Goal: Task Accomplishment & Management: Use online tool/utility

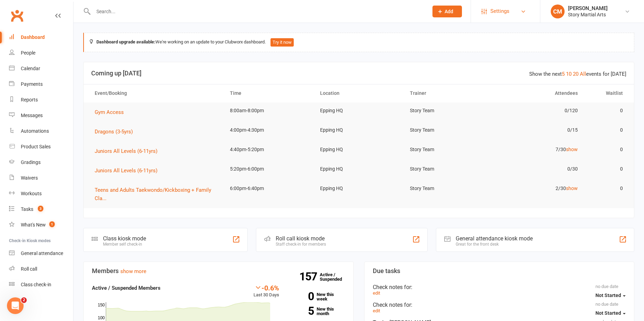
click at [511, 14] on link "Settings" at bounding box center [506, 11] width 48 height 16
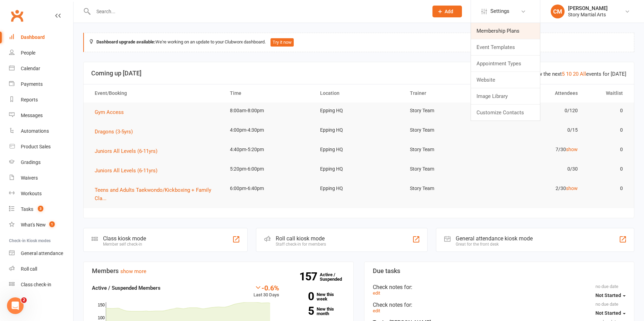
click at [502, 31] on link "Membership Plans" at bounding box center [505, 31] width 69 height 16
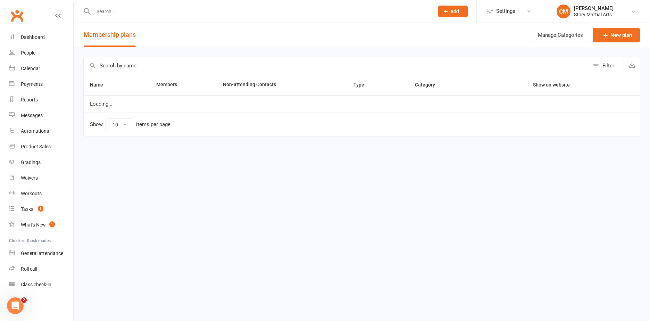
select select "25"
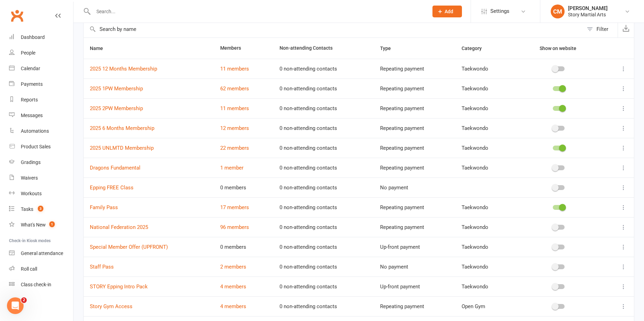
scroll to position [104, 0]
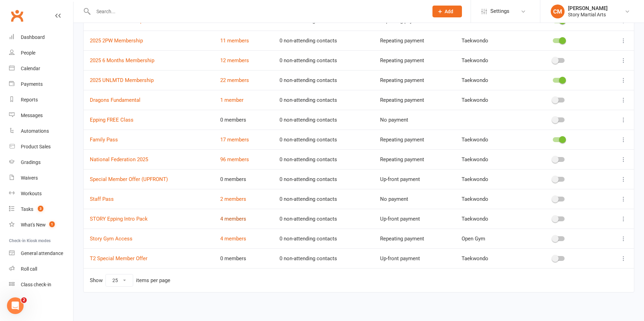
click at [230, 218] on link "4 members" at bounding box center [233, 218] width 26 height 6
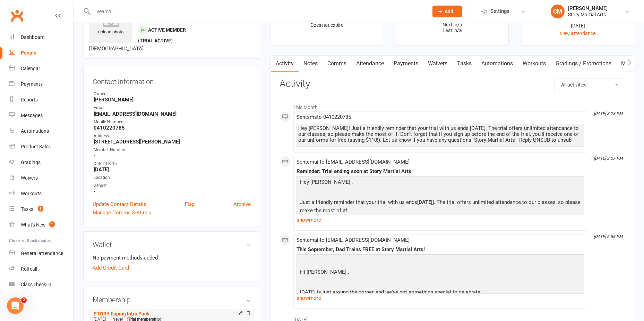
scroll to position [35, 0]
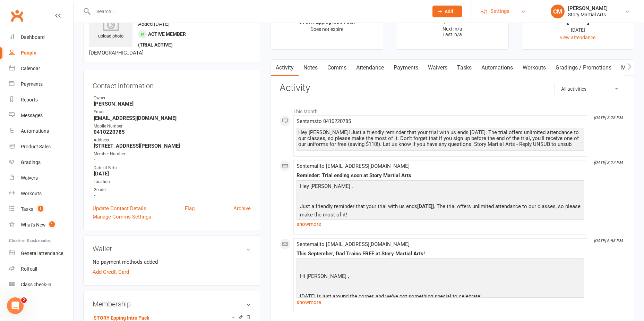
click at [505, 9] on span "Settings" at bounding box center [500, 11] width 19 height 16
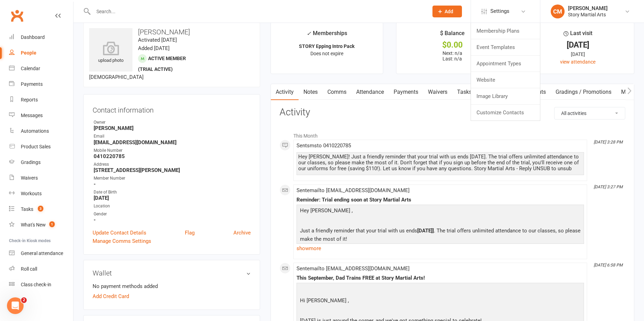
scroll to position [0, 0]
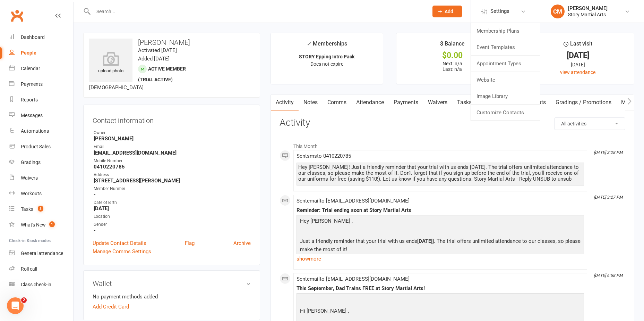
click at [135, 7] on input "text" at bounding box center [257, 12] width 332 height 10
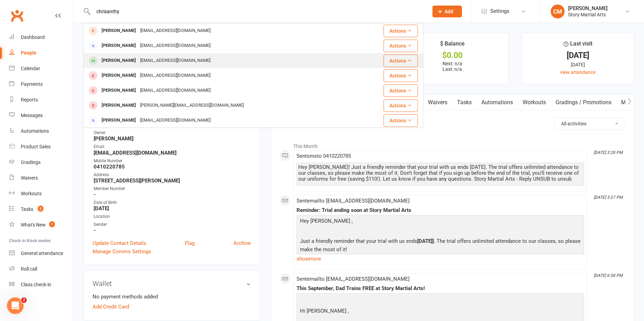
type input "chrisanthy"
click at [167, 58] on div "chrisanthy_t@hotmail.com" at bounding box center [175, 61] width 75 height 10
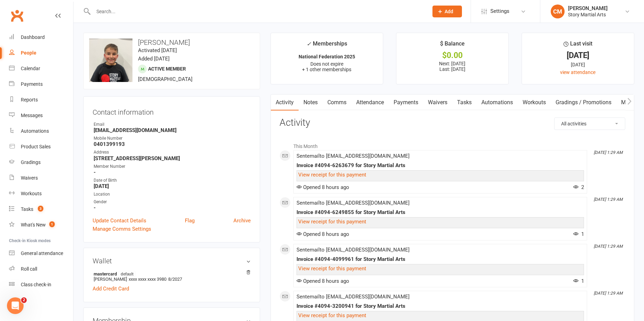
click at [407, 100] on link "Payments" at bounding box center [406, 102] width 34 height 16
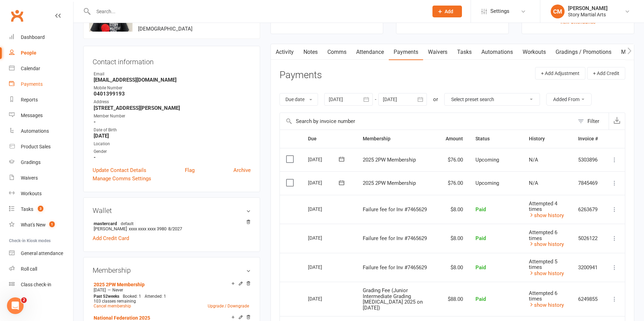
scroll to position [35, 0]
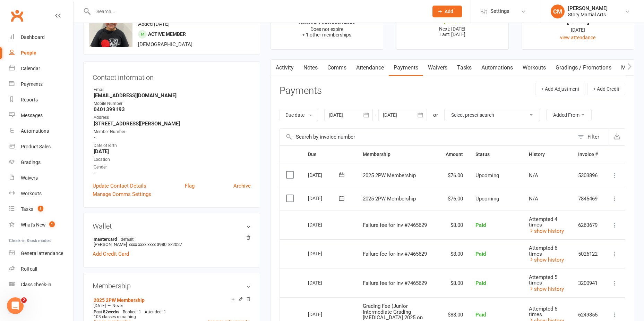
click at [367, 118] on icon "button" at bounding box center [366, 114] width 7 height 7
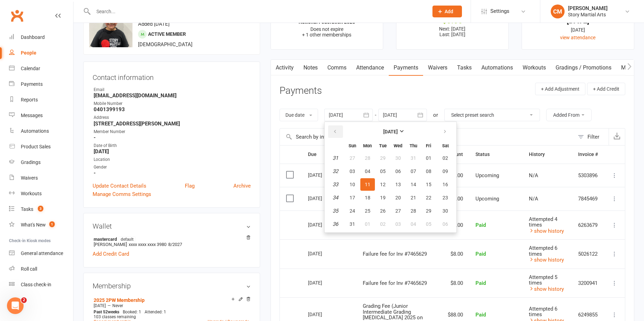
click at [339, 135] on button "button" at bounding box center [335, 131] width 15 height 12
click at [415, 159] on span "01" at bounding box center [414, 158] width 6 height 6
type input "01 May 2025"
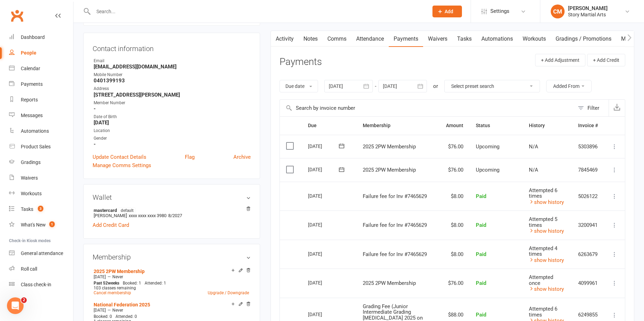
scroll to position [0, 0]
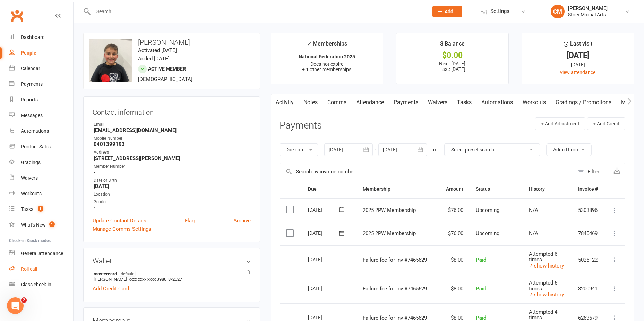
click at [31, 270] on div "Roll call" at bounding box center [29, 269] width 16 height 6
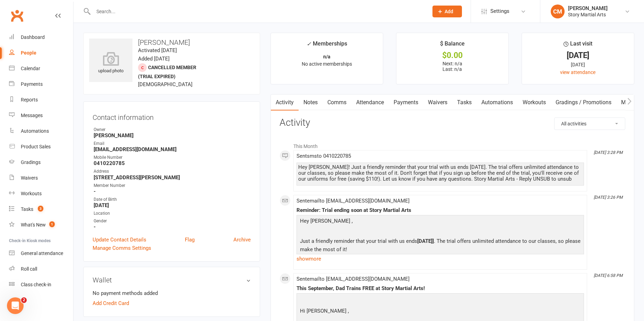
click at [511, 20] on li "Settings Membership Plans Event Templates Appointment Types Website Image Libra…" at bounding box center [505, 11] width 69 height 23
drag, startPoint x: 510, startPoint y: 15, endPoint x: 507, endPoint y: 26, distance: 10.8
drag, startPoint x: 507, startPoint y: 26, endPoint x: 503, endPoint y: 10, distance: 16.2
click at [503, 10] on span "Settings" at bounding box center [500, 11] width 19 height 16
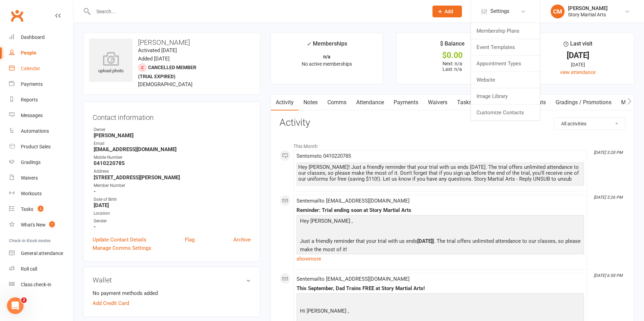
drag, startPoint x: 44, startPoint y: 69, endPoint x: 54, endPoint y: 78, distance: 13.8
click at [44, 70] on link "Calendar" at bounding box center [41, 69] width 64 height 16
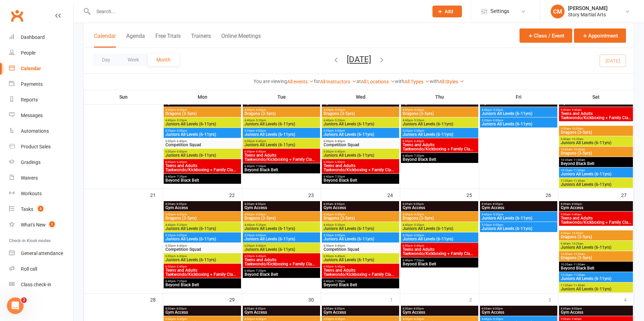
scroll to position [278, 0]
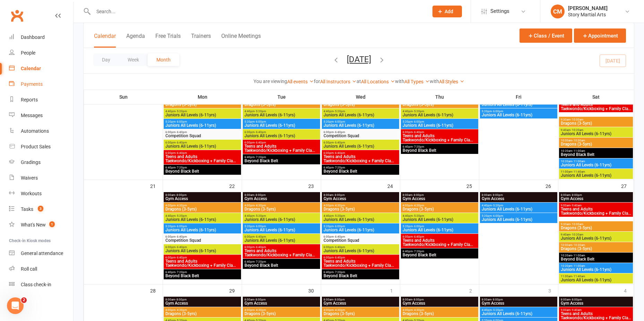
click at [40, 85] on div "Payments" at bounding box center [32, 84] width 22 height 6
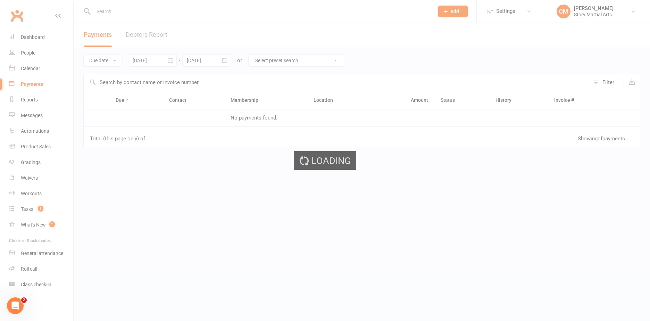
click at [149, 40] on link "Debtors Report" at bounding box center [147, 35] width 42 height 24
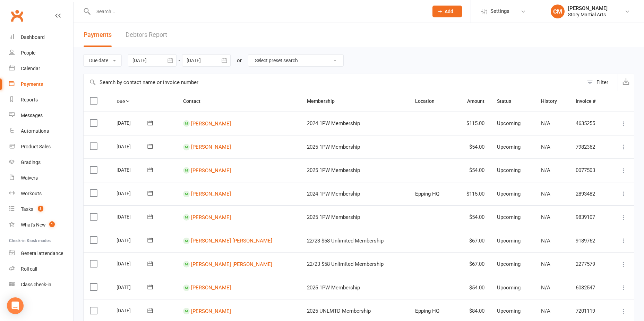
click at [156, 34] on link "Debtors Report" at bounding box center [147, 35] width 42 height 24
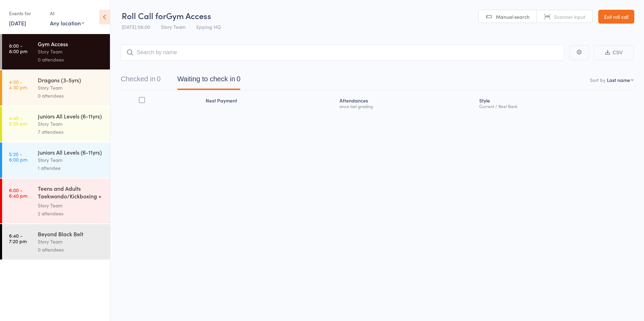
click at [52, 122] on div "Story Team" at bounding box center [71, 124] width 66 height 8
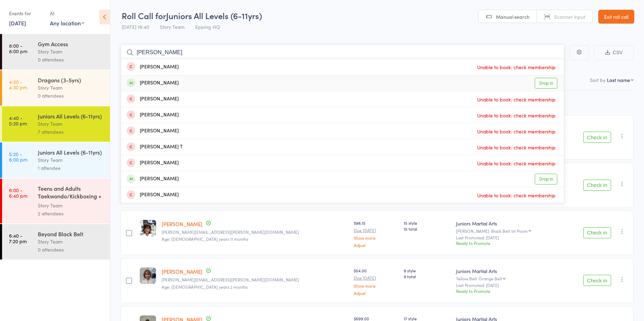
type input "harry infanti"
click at [541, 83] on link "Drop in" at bounding box center [546, 83] width 23 height 11
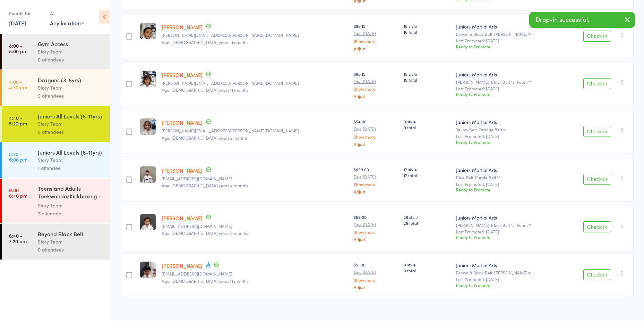
scroll to position [153, 0]
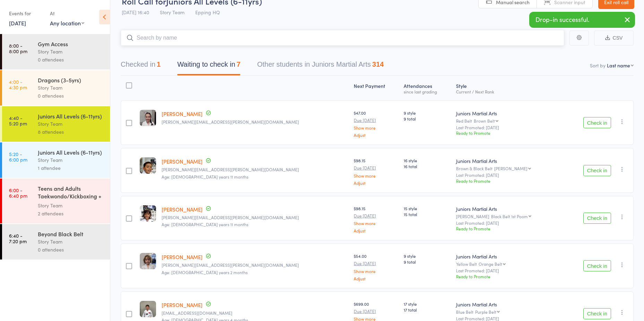
click at [145, 62] on button "Checked in 1" at bounding box center [141, 66] width 40 height 18
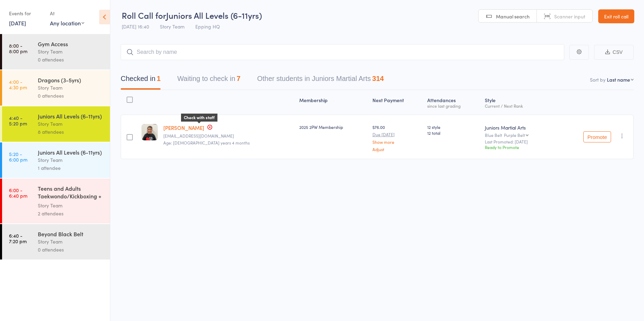
click at [207, 127] on icon at bounding box center [210, 127] width 6 height 6
click at [623, 134] on icon "button" at bounding box center [622, 135] width 7 height 7
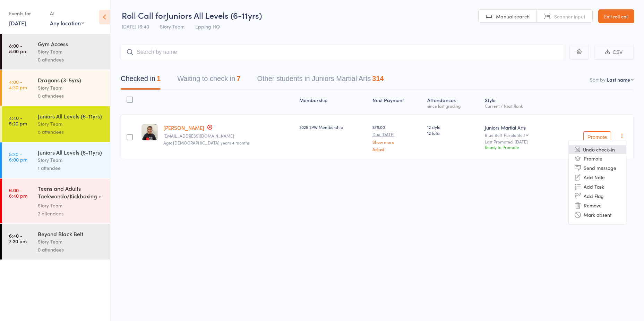
click at [606, 148] on li "Undo check-in" at bounding box center [597, 149] width 57 height 9
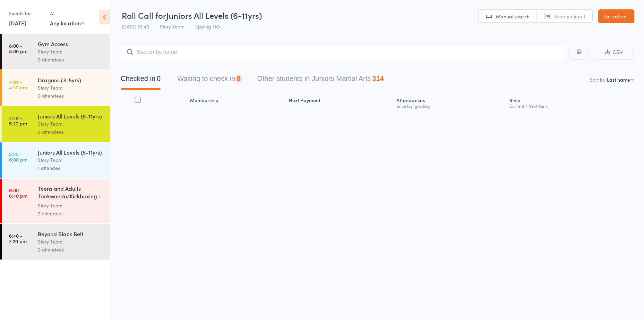
click at [198, 78] on button "Waiting to check in 8" at bounding box center [208, 80] width 63 height 18
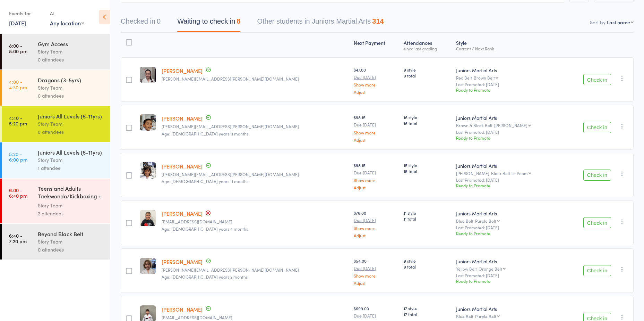
scroll to position [104, 0]
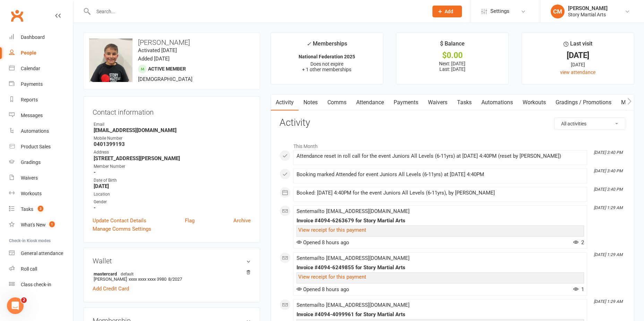
click at [405, 108] on link "Payments" at bounding box center [406, 102] width 34 height 16
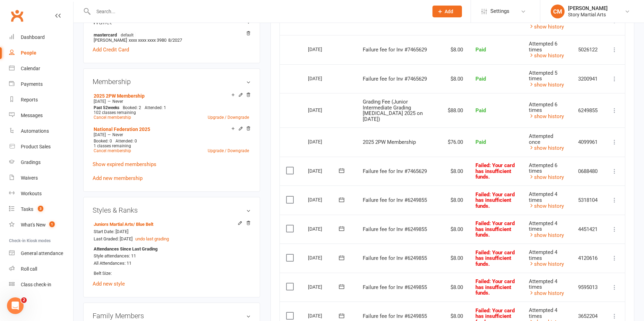
scroll to position [243, 0]
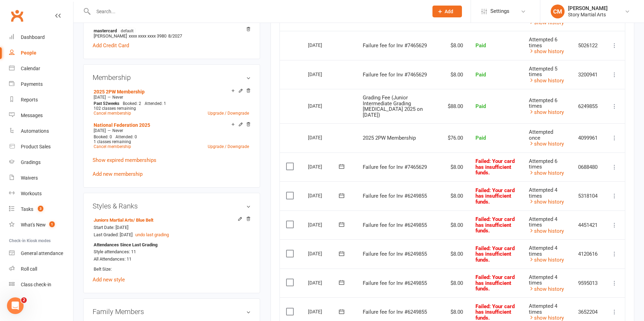
click at [618, 163] on button at bounding box center [615, 167] width 8 height 8
click at [578, 215] on link "Skip" at bounding box center [584, 222] width 69 height 14
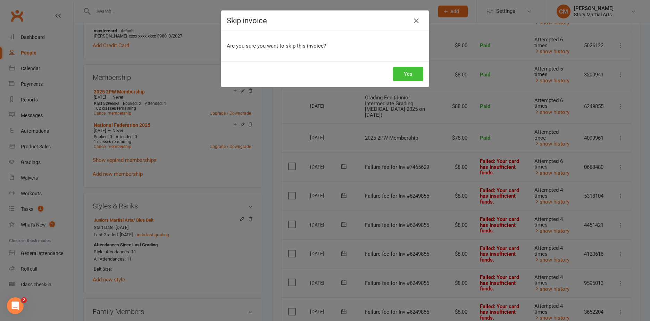
click at [402, 68] on button "Yes" at bounding box center [408, 74] width 30 height 15
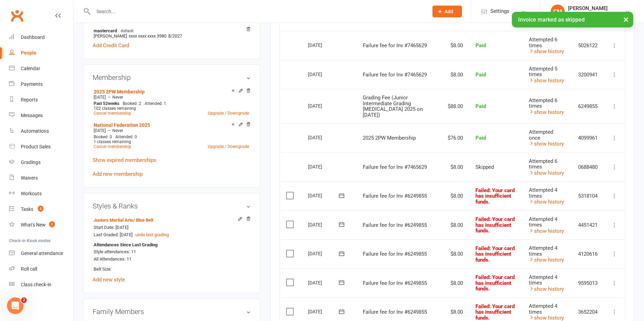
click at [614, 192] on button at bounding box center [615, 196] width 8 height 8
click at [581, 245] on link "Skip" at bounding box center [584, 251] width 69 height 14
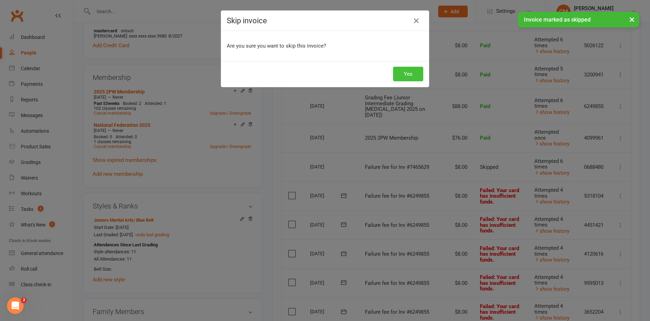
click at [412, 71] on button "Yes" at bounding box center [408, 74] width 30 height 15
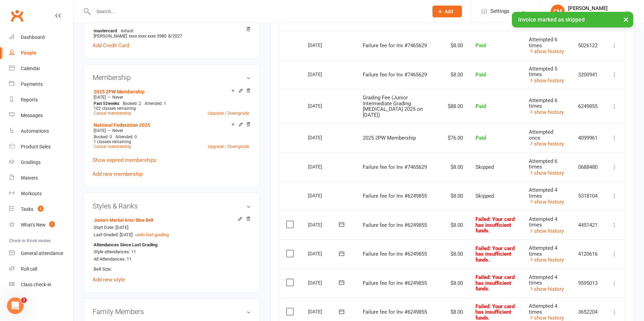
click at [612, 221] on icon at bounding box center [614, 224] width 7 height 7
click at [569, 273] on link "Skip" at bounding box center [584, 280] width 69 height 14
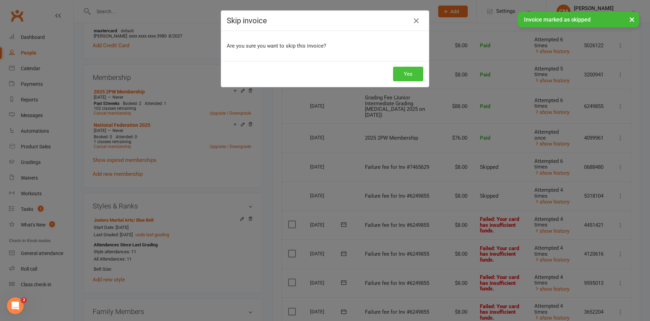
drag, startPoint x: 409, startPoint y: 73, endPoint x: 409, endPoint y: 78, distance: 4.9
click at [409, 74] on button "Yes" at bounding box center [408, 74] width 30 height 15
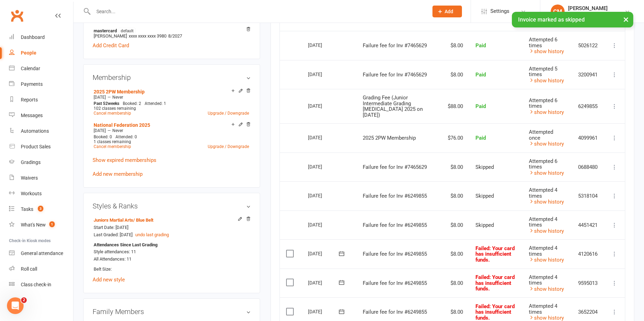
click at [613, 250] on icon at bounding box center [614, 253] width 7 height 7
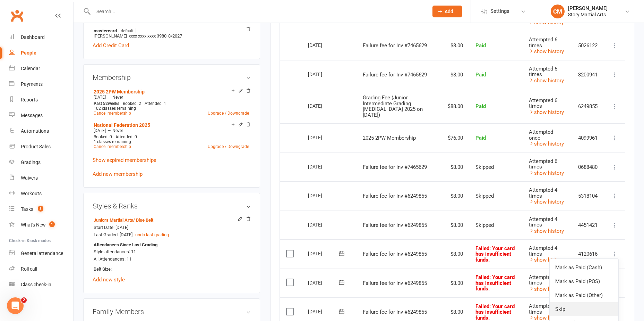
click at [570, 302] on link "Skip" at bounding box center [584, 309] width 69 height 14
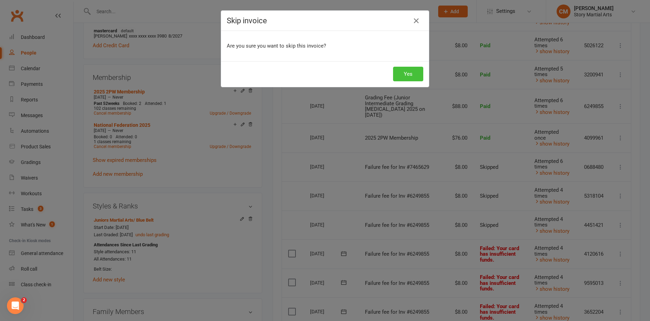
click at [400, 72] on button "Yes" at bounding box center [408, 74] width 30 height 15
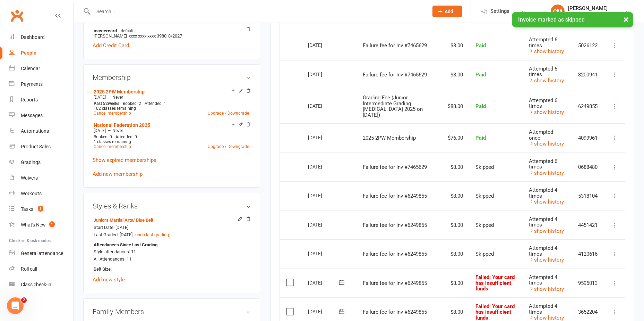
click at [616, 279] on icon at bounding box center [614, 282] width 7 height 7
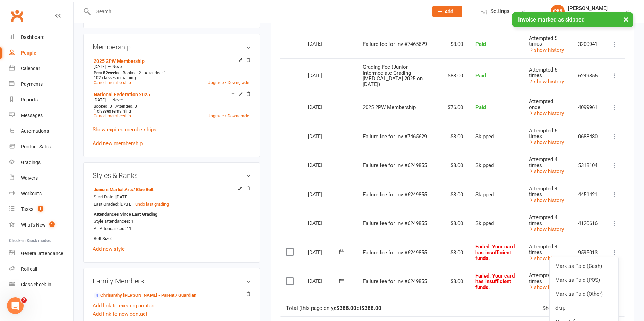
scroll to position [312, 0]
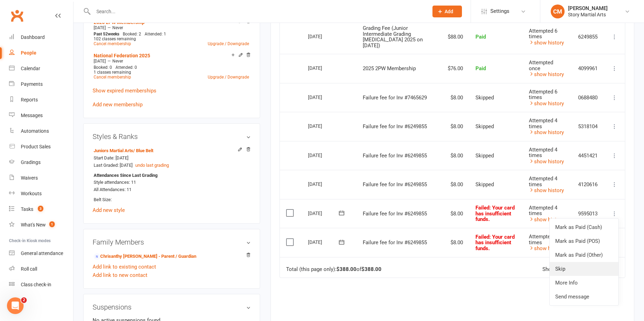
click at [577, 262] on link "Skip" at bounding box center [584, 269] width 69 height 14
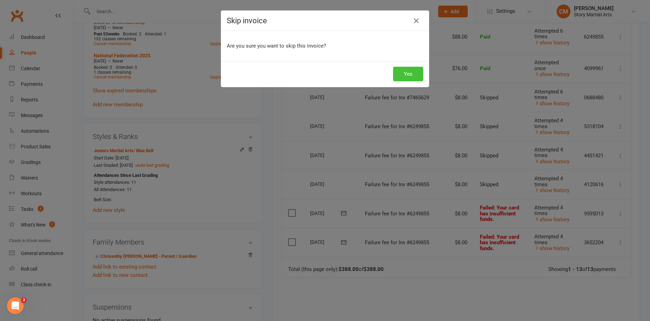
click at [397, 73] on button "Yes" at bounding box center [408, 74] width 30 height 15
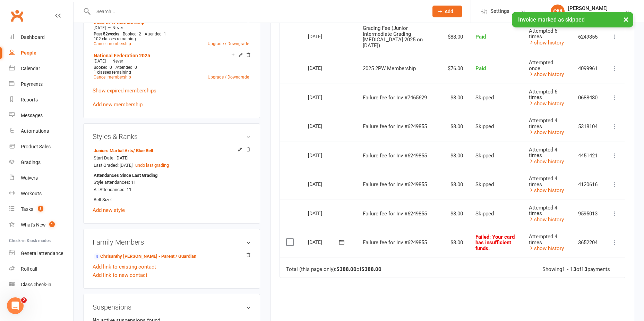
click at [613, 237] on td "Mark as Paid (Cash) Mark as Paid (POS) Mark as Paid (Other) Skip More Info Send…" at bounding box center [614, 242] width 21 height 29
click at [613, 239] on icon at bounding box center [614, 242] width 7 height 7
click at [591, 290] on link "Skip" at bounding box center [584, 297] width 69 height 14
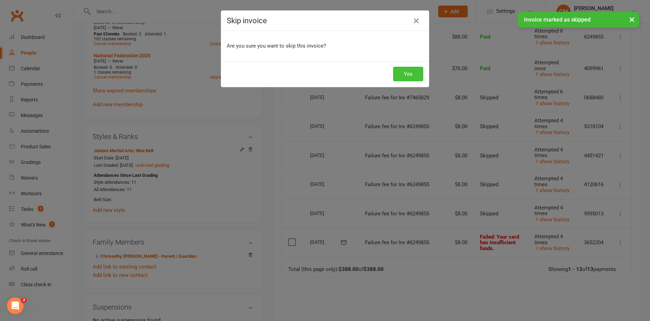
drag, startPoint x: 404, startPoint y: 72, endPoint x: 412, endPoint y: 81, distance: 11.6
click at [404, 72] on button "Yes" at bounding box center [408, 74] width 30 height 15
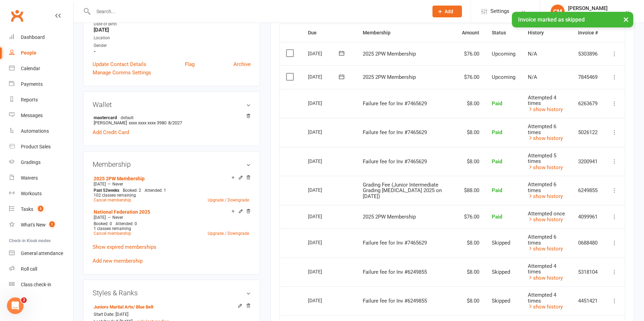
scroll to position [69, 0]
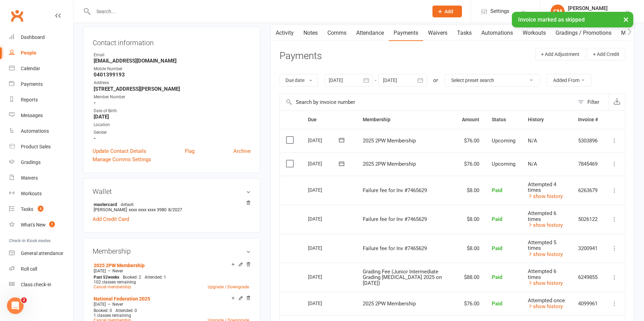
click at [367, 77] on icon "button" at bounding box center [366, 80] width 7 height 7
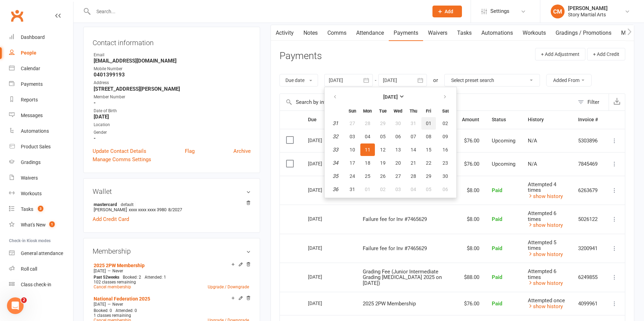
click at [427, 121] on span "01" at bounding box center [429, 123] width 6 height 6
type input "01 Aug 2025"
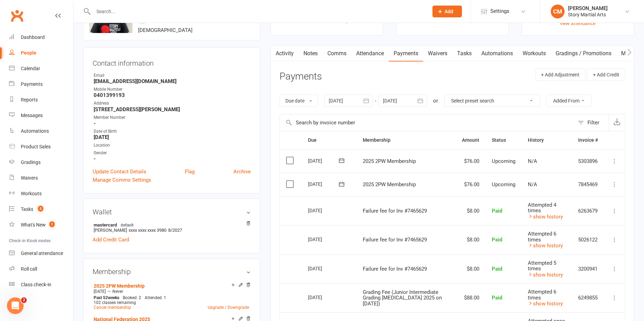
scroll to position [0, 0]
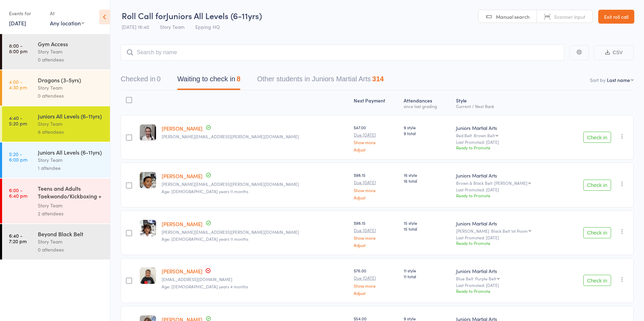
scroll to position [139, 0]
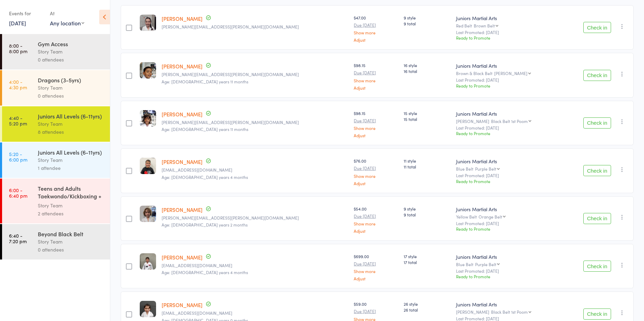
scroll to position [173, 0]
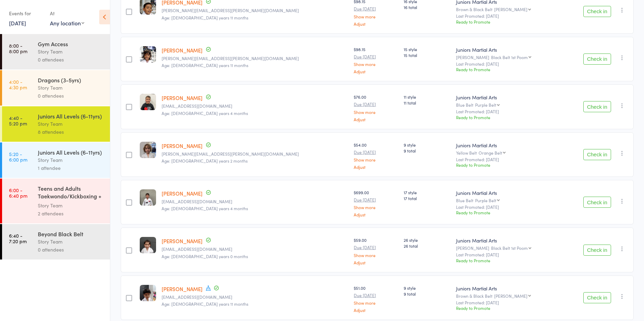
click at [178, 98] on link "[PERSON_NAME]" at bounding box center [182, 97] width 41 height 7
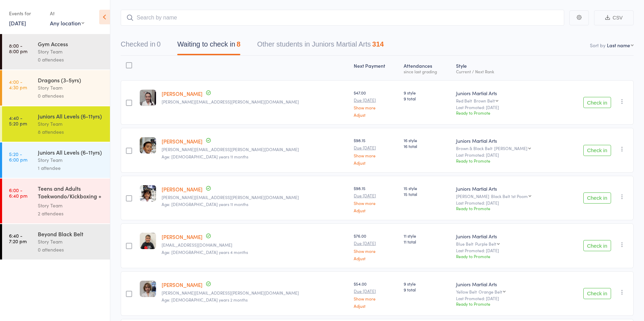
scroll to position [0, 0]
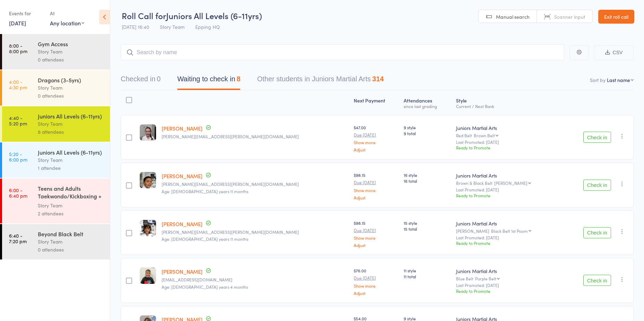
click at [14, 15] on div "Events for" at bounding box center [26, 13] width 34 height 11
click at [17, 22] on link "[DATE]" at bounding box center [17, 23] width 17 height 8
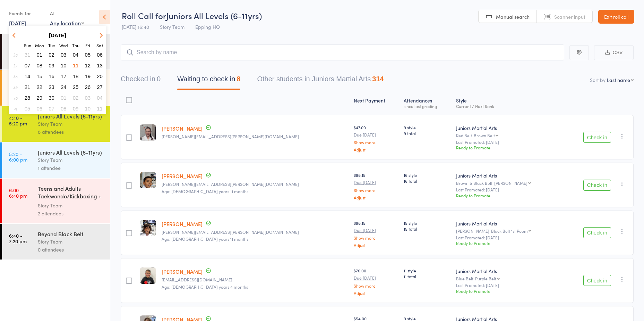
click at [74, 53] on span "04" at bounding box center [76, 55] width 6 height 6
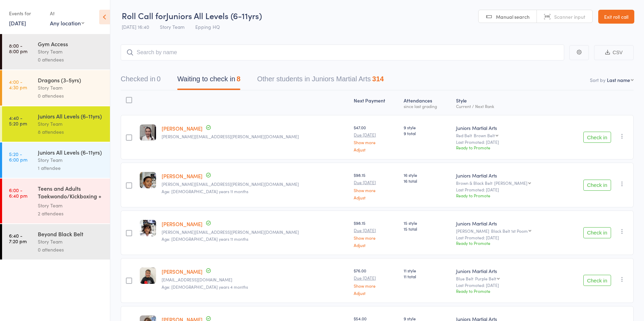
click at [62, 86] on div "Story Team" at bounding box center [71, 88] width 66 height 8
click at [56, 87] on div "Story Team" at bounding box center [71, 88] width 66 height 8
click at [21, 23] on link "[DATE]" at bounding box center [17, 23] width 17 height 8
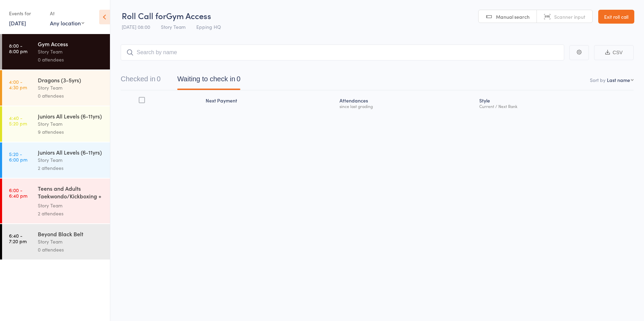
click at [77, 118] on div "Juniors All Levels (6-11yrs)" at bounding box center [71, 116] width 66 height 8
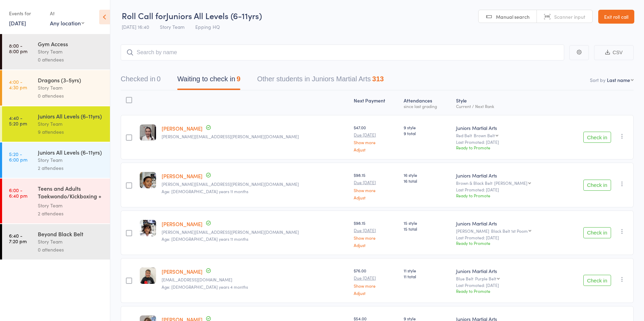
click at [26, 24] on link "[DATE]" at bounding box center [17, 23] width 17 height 8
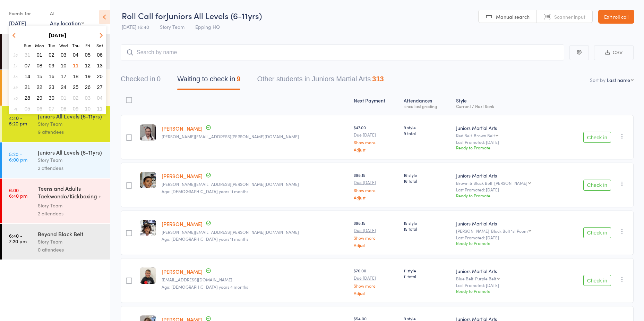
click at [74, 55] on span "04" at bounding box center [76, 55] width 6 height 6
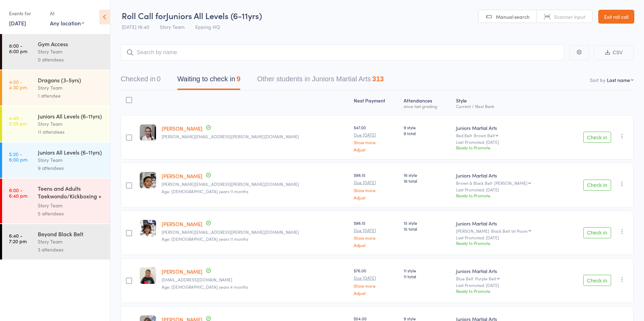
click at [56, 89] on div "Story Team" at bounding box center [71, 88] width 66 height 8
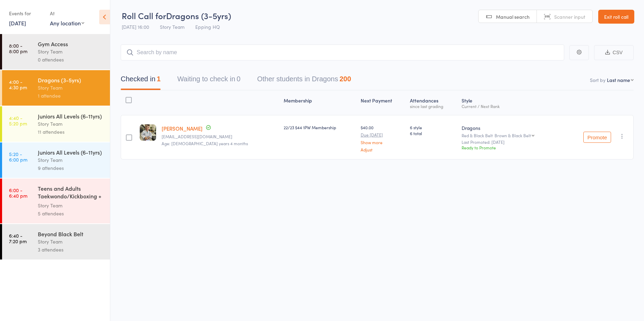
click at [24, 20] on link "[DATE]" at bounding box center [17, 23] width 17 height 8
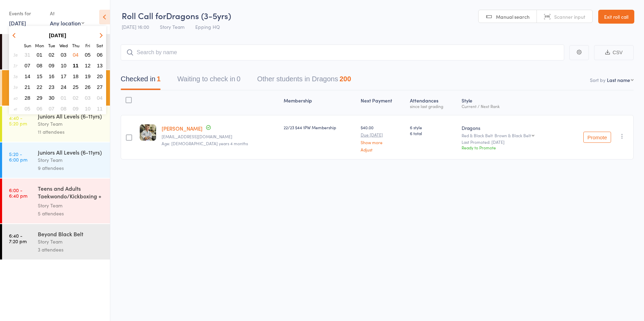
click at [76, 64] on span "11" at bounding box center [76, 65] width 6 height 6
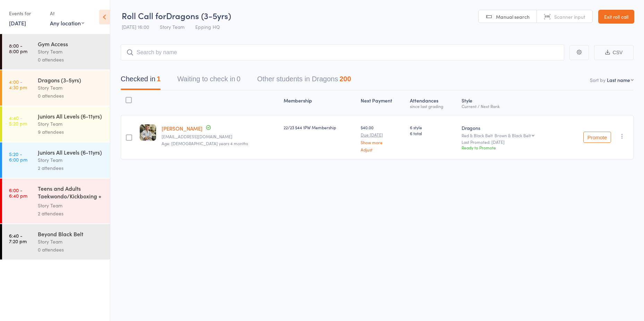
click at [64, 101] on div "Dragons (3-5yrs) Story Team 0 attendees" at bounding box center [74, 87] width 72 height 35
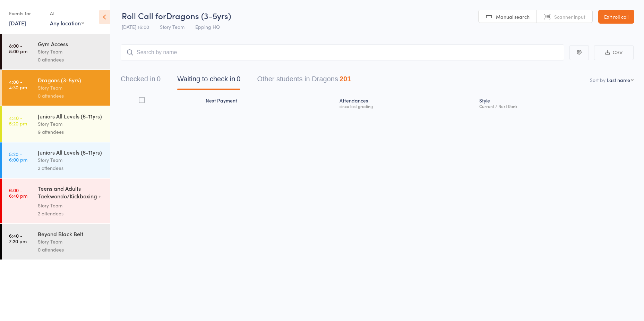
click at [74, 134] on div "9 attendees" at bounding box center [71, 132] width 66 height 8
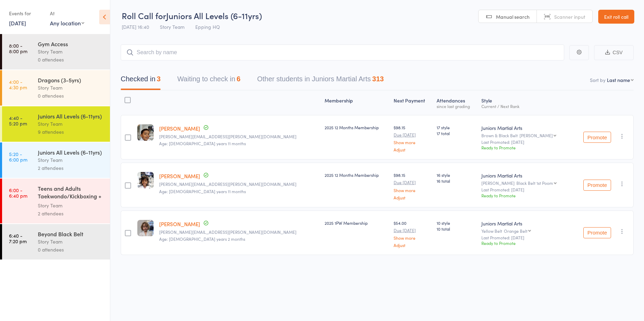
click at [186, 78] on button "Waiting to check in 6" at bounding box center [208, 80] width 63 height 18
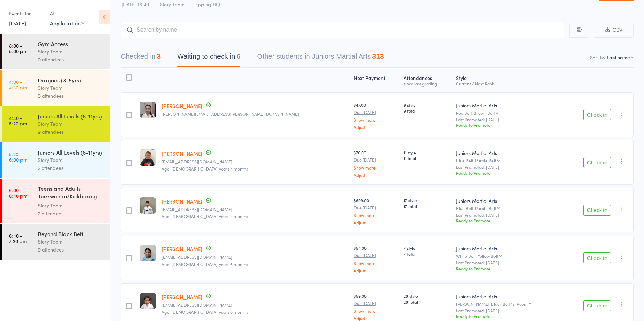
scroll to position [35, 0]
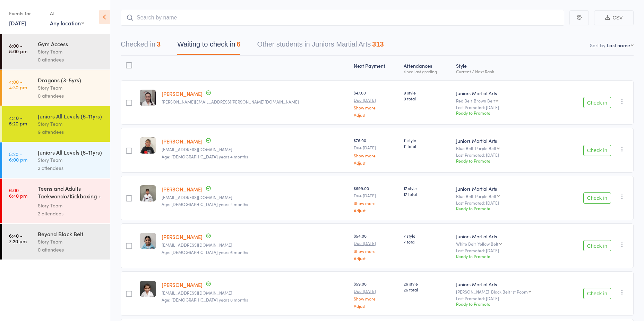
drag, startPoint x: 594, startPoint y: 147, endPoint x: 579, endPoint y: 154, distance: 16.3
click at [594, 147] on button "Check in" at bounding box center [598, 150] width 28 height 11
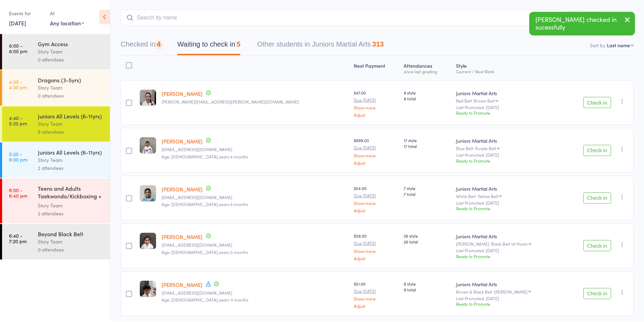
scroll to position [59, 0]
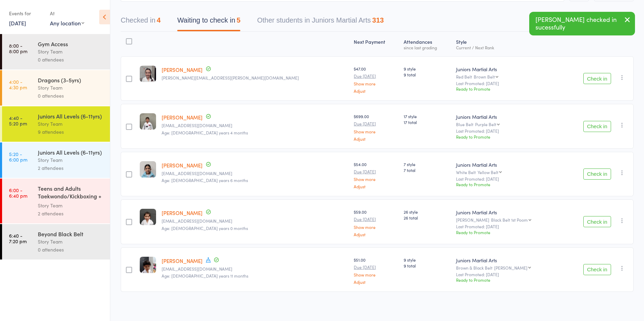
click at [593, 221] on button "Check in" at bounding box center [598, 221] width 28 height 11
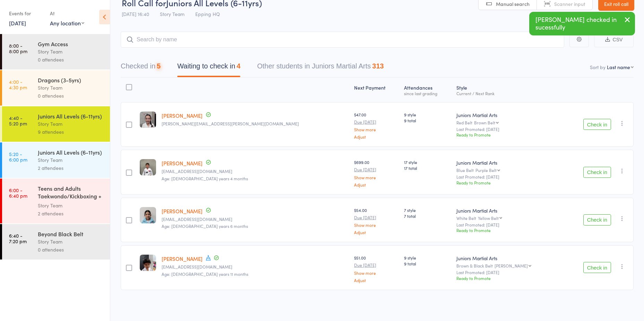
scroll to position [11, 0]
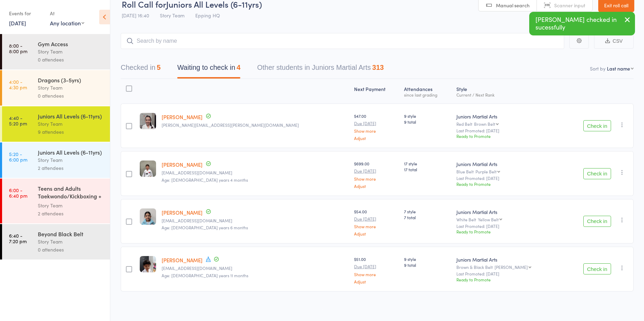
click at [588, 176] on button "Check in" at bounding box center [598, 173] width 28 height 11
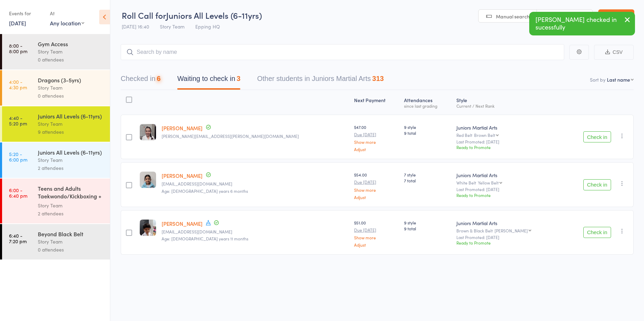
scroll to position [0, 0]
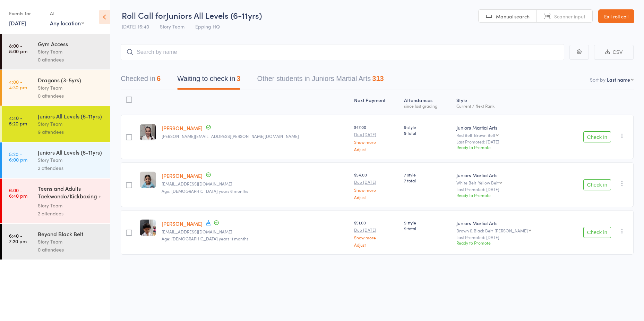
click at [594, 135] on button "Check in" at bounding box center [598, 136] width 28 height 11
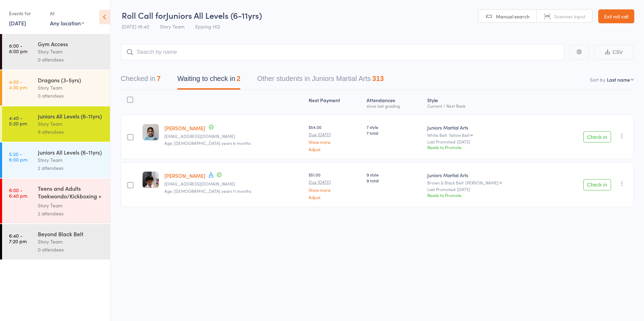
click at [221, 60] on div "Checked in 7 Waiting to check in 2 Other students in Juniors Martial Arts 313" at bounding box center [377, 75] width 513 height 30
click at [201, 54] on input "search" at bounding box center [343, 52] width 444 height 16
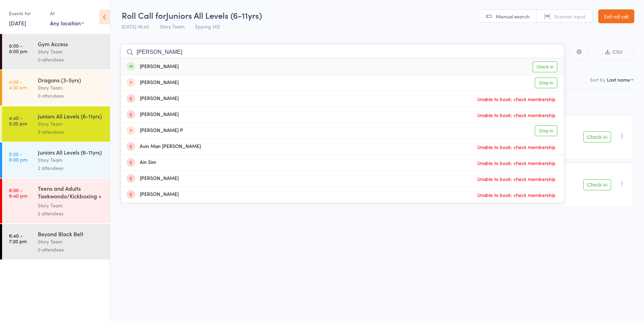
type input "arvin"
click at [545, 65] on link "Check in" at bounding box center [545, 66] width 25 height 11
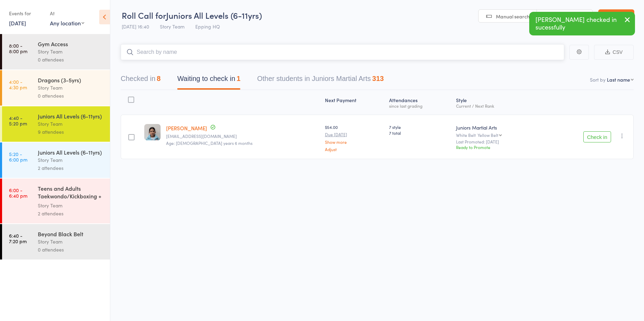
click at [133, 76] on button "Checked in 8" at bounding box center [141, 80] width 40 height 18
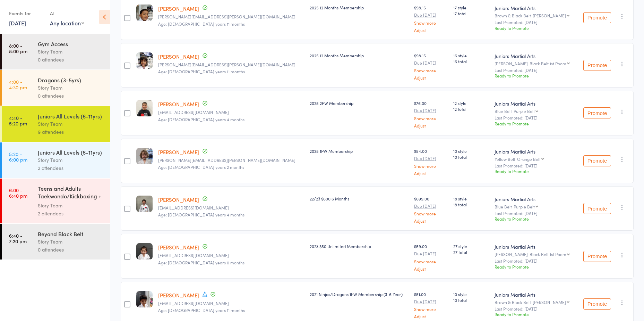
scroll to position [0, 0]
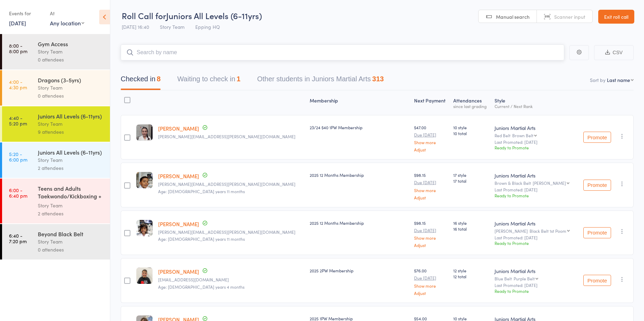
click at [176, 51] on input "search" at bounding box center [343, 52] width 444 height 16
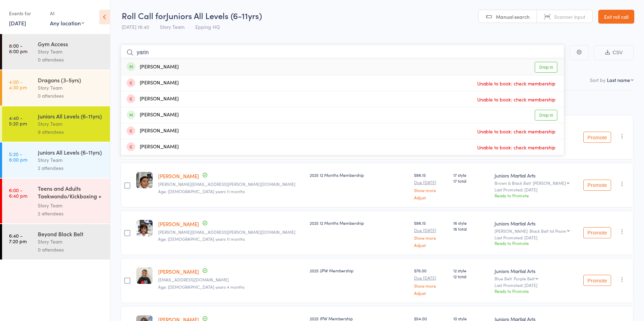
type input "yarin"
click at [545, 68] on link "Drop in" at bounding box center [546, 67] width 23 height 11
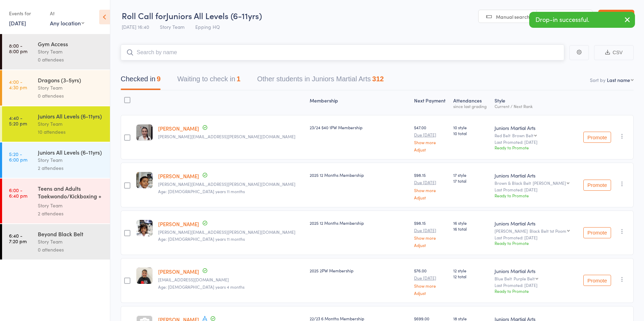
click at [167, 55] on input "search" at bounding box center [343, 52] width 444 height 16
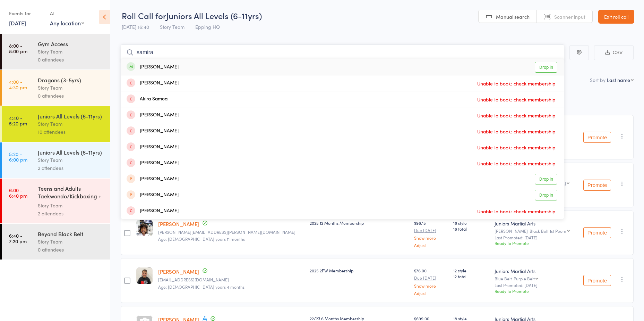
type input "samira"
click at [554, 67] on link "Drop in" at bounding box center [546, 67] width 23 height 11
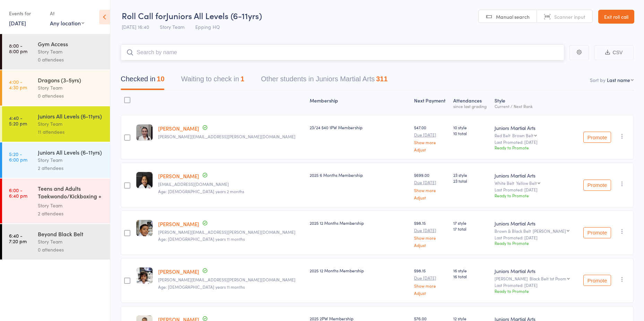
click at [213, 83] on button "Waiting to check in 1" at bounding box center [212, 80] width 63 height 18
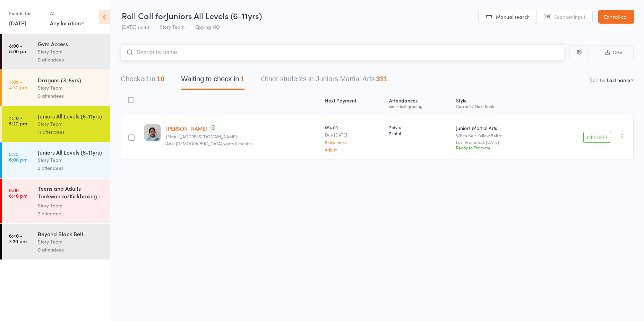
click at [167, 51] on input "search" at bounding box center [343, 52] width 444 height 16
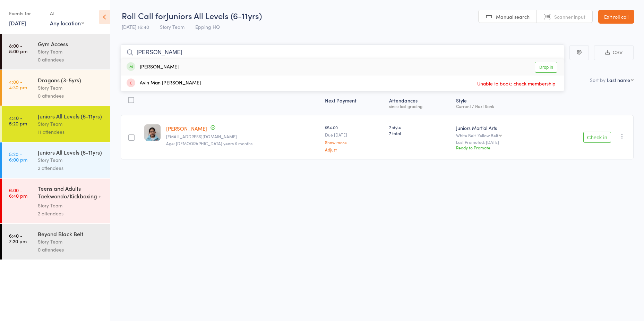
type input "gavin"
click at [543, 68] on link "Drop in" at bounding box center [546, 67] width 23 height 11
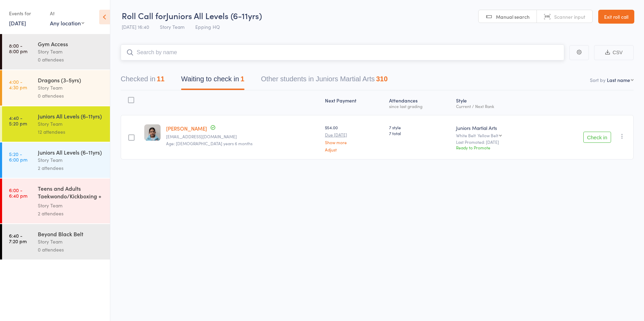
click at [141, 77] on button "Checked in 11" at bounding box center [143, 80] width 44 height 18
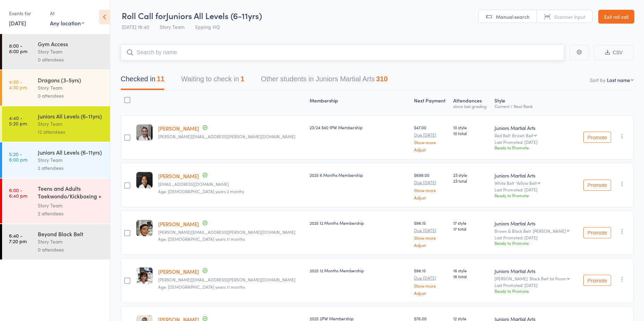
click at [185, 57] on input "search" at bounding box center [343, 52] width 444 height 16
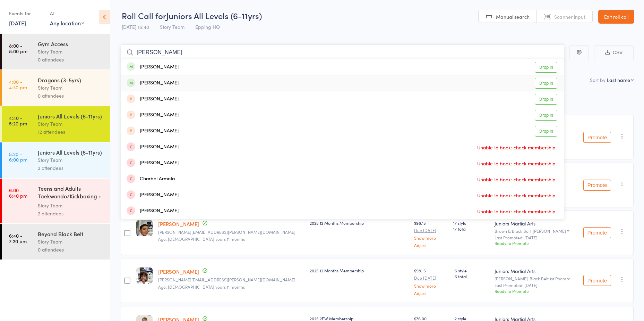
type input "charlie"
click at [547, 71] on link "Drop in" at bounding box center [546, 67] width 23 height 11
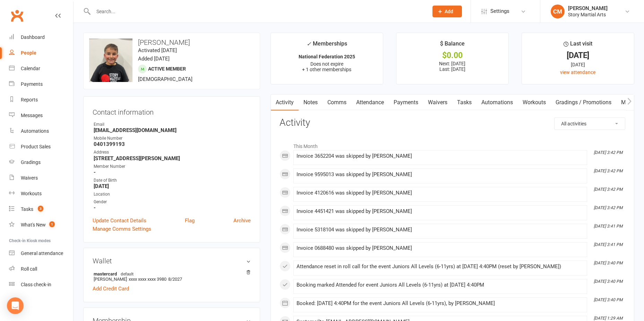
click at [399, 102] on link "Payments" at bounding box center [406, 102] width 34 height 16
